Goal: Task Accomplishment & Management: Manage account settings

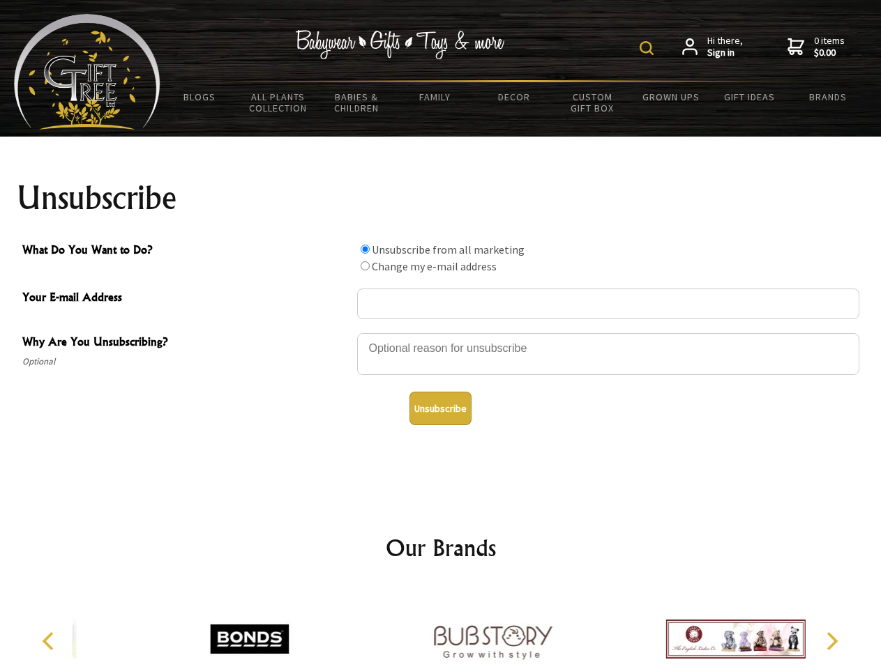
click at [648, 48] on img at bounding box center [646, 48] width 14 height 14
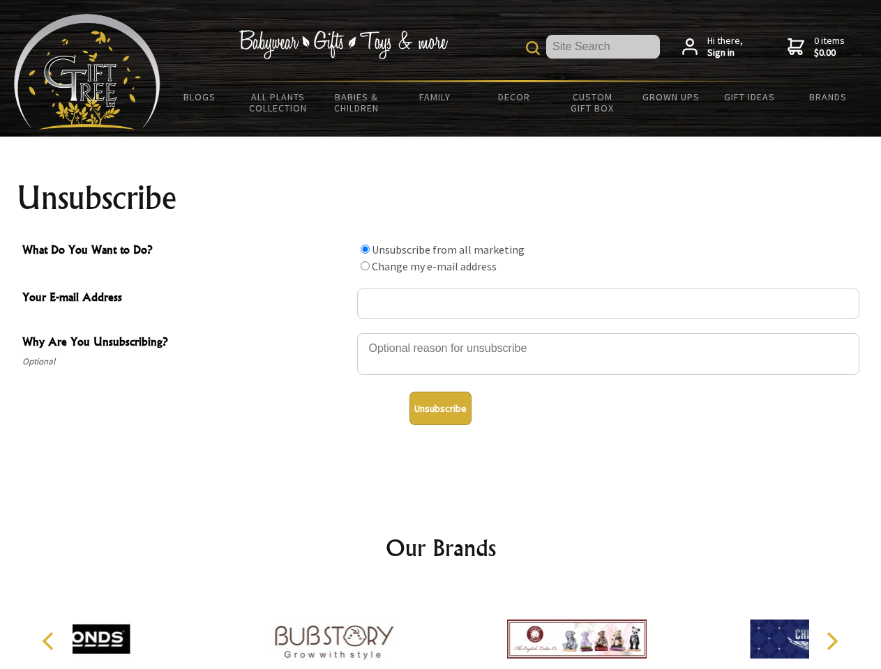
click at [441, 333] on div at bounding box center [608, 356] width 502 height 49
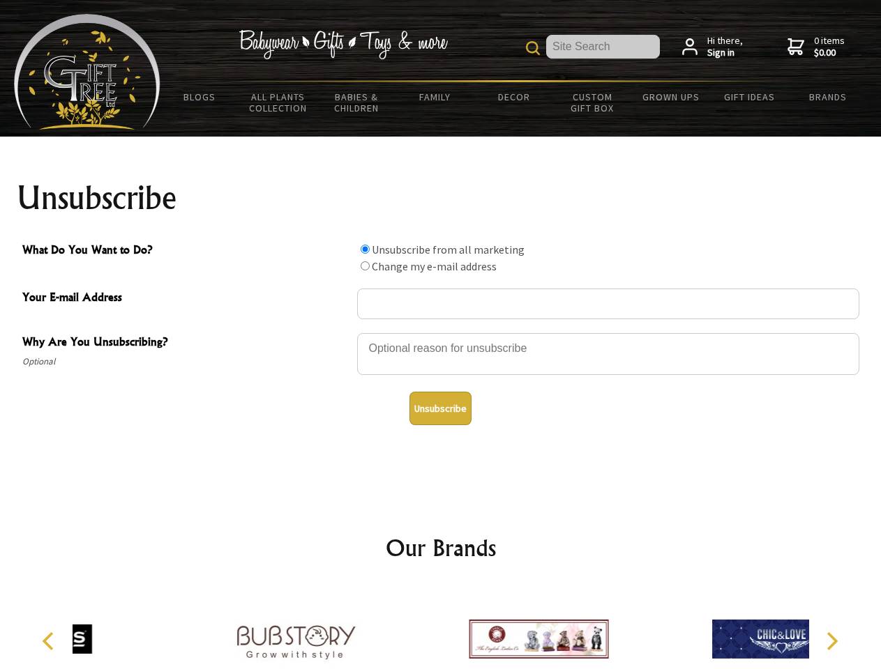
click at [365, 249] on input "What Do You Want to Do?" at bounding box center [364, 249] width 9 height 9
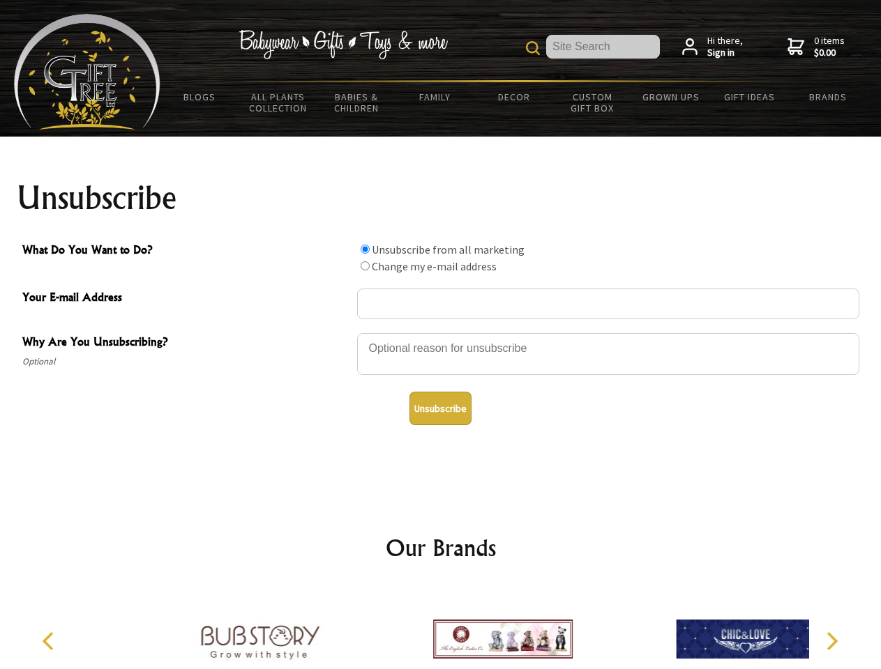
click at [365, 266] on input "What Do You Want to Do?" at bounding box center [364, 265] width 9 height 9
radio input "true"
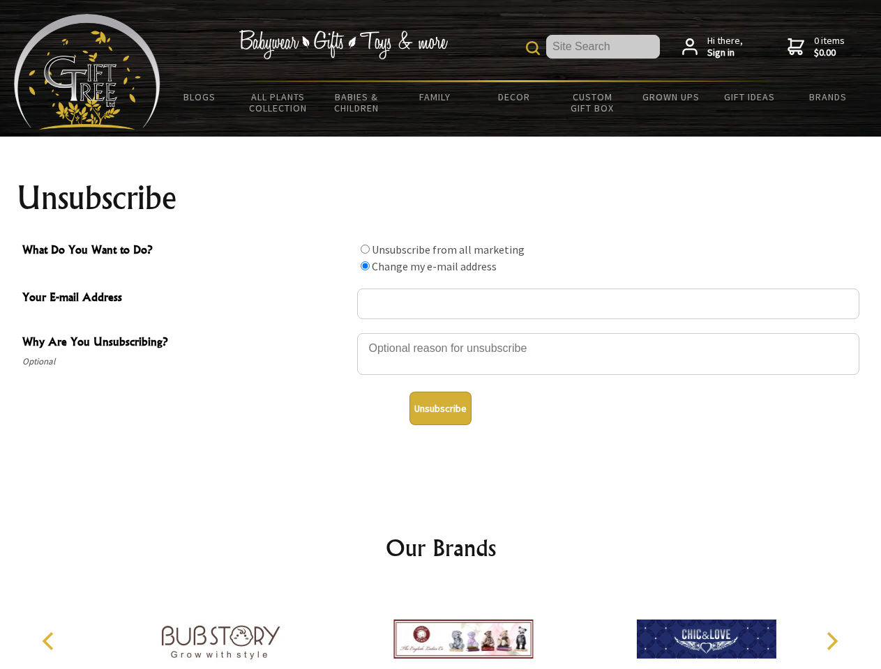
click at [440, 409] on button "Unsubscribe" at bounding box center [440, 408] width 62 height 33
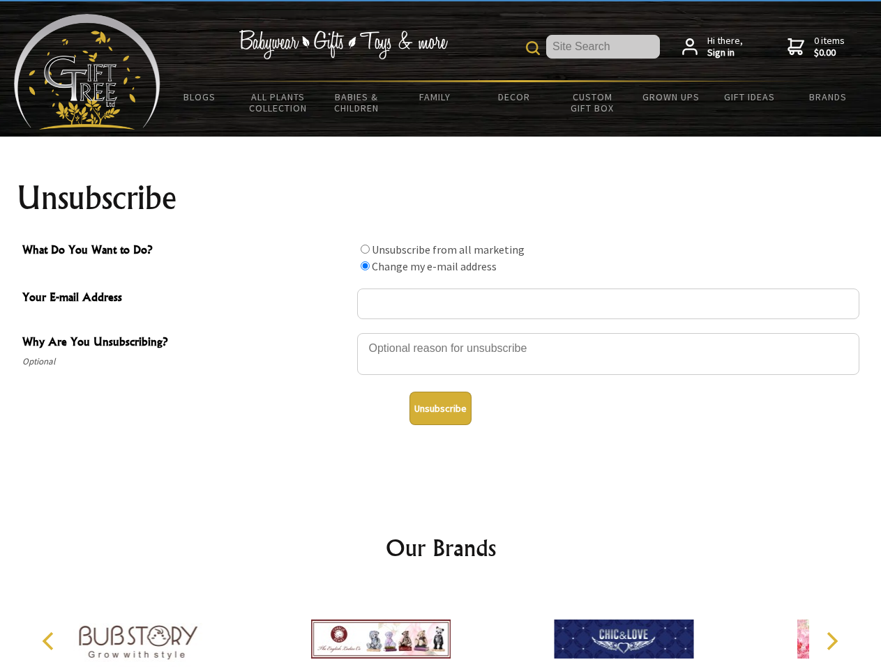
click at [50, 641] on icon "Previous" at bounding box center [49, 641] width 18 height 18
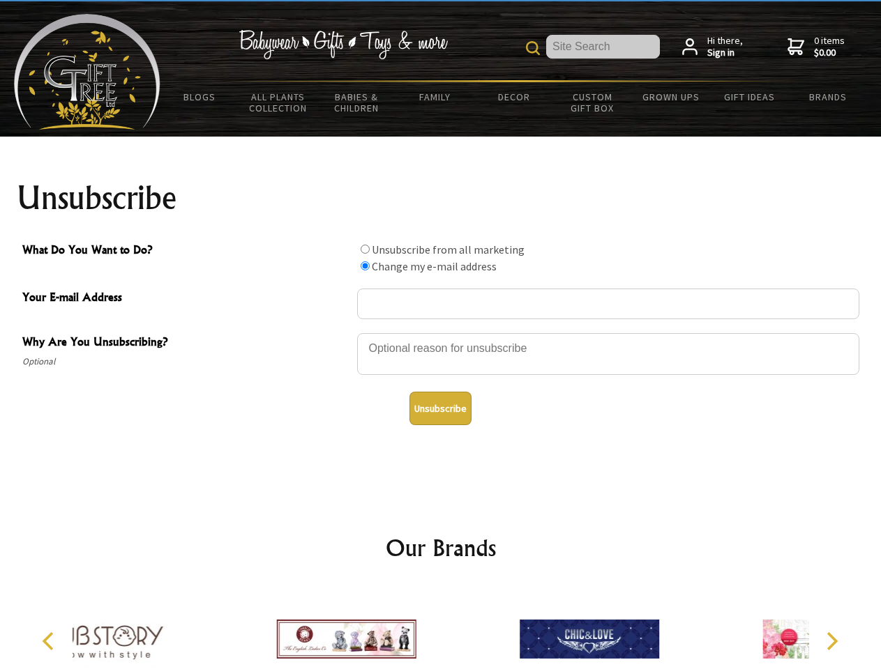
click at [831, 641] on icon "Next" at bounding box center [830, 641] width 18 height 18
